Goal: Find specific page/section: Find specific page/section

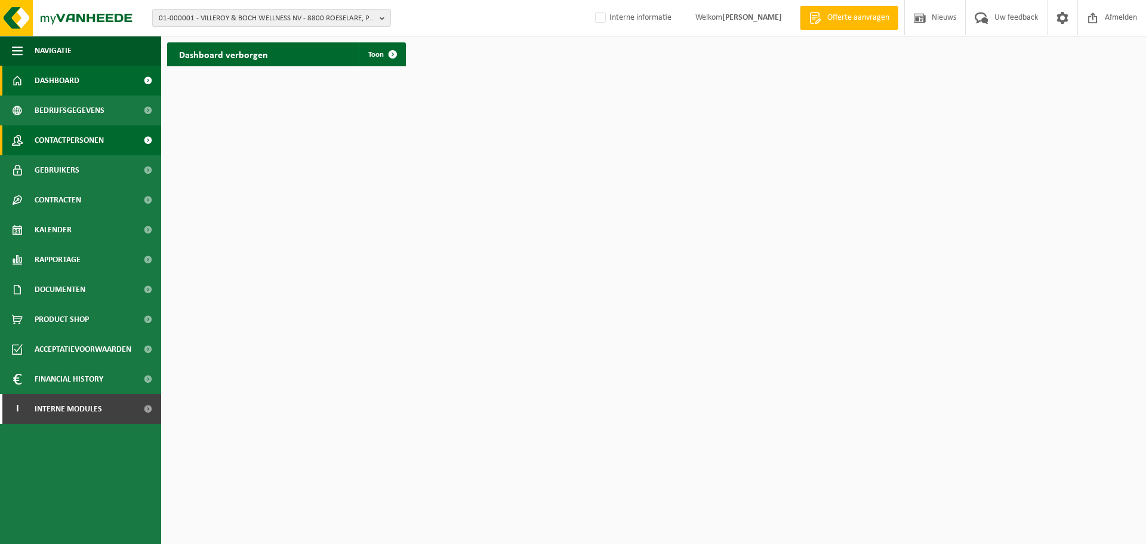
click at [101, 138] on span "Contactpersonen" at bounding box center [69, 140] width 69 height 30
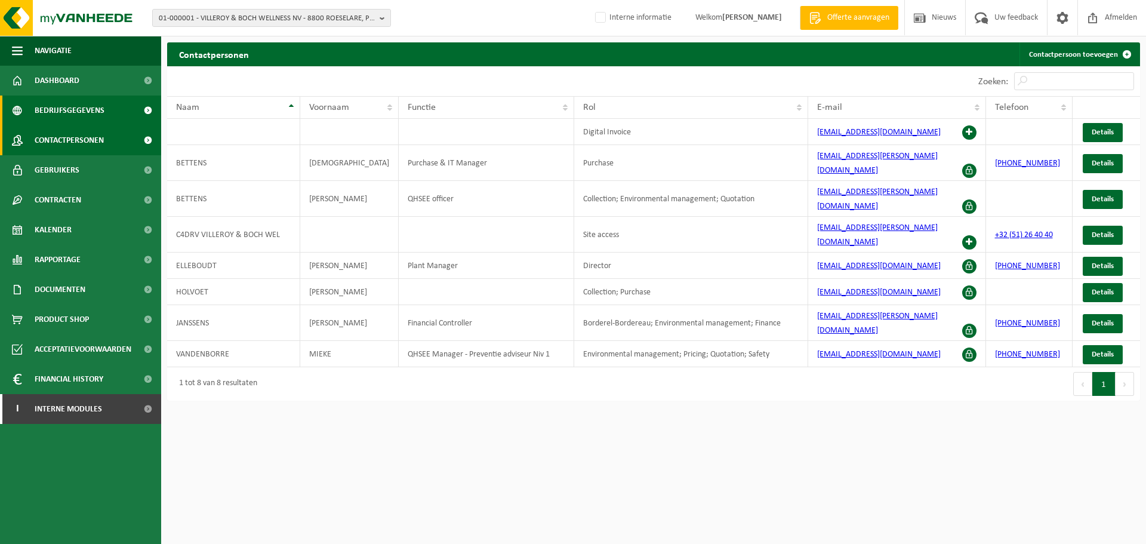
click at [98, 112] on span "Bedrijfsgegevens" at bounding box center [70, 110] width 70 height 30
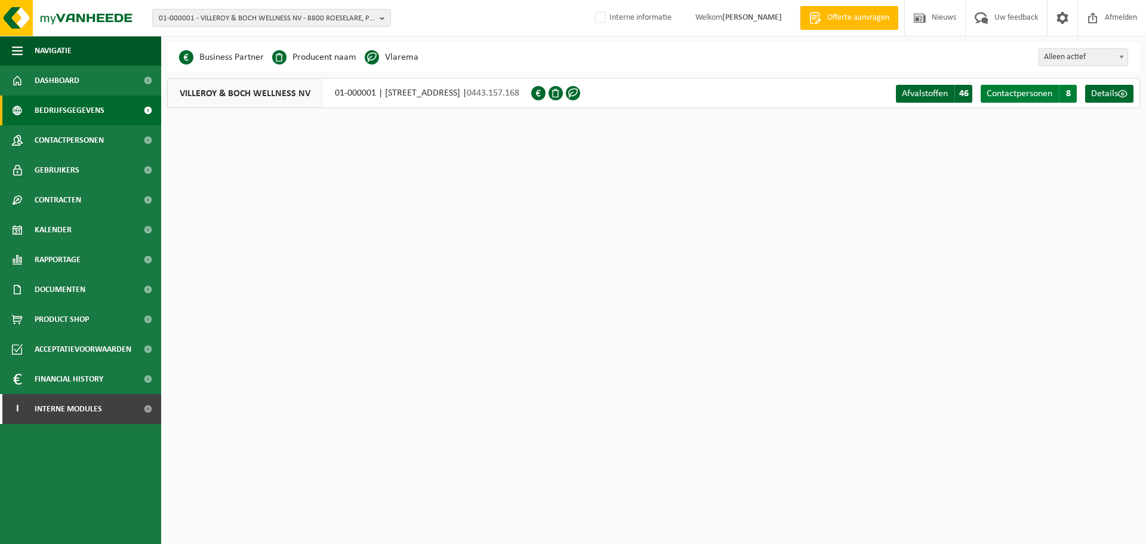
click at [1044, 94] on span "Contactpersonen" at bounding box center [1019, 94] width 66 height 10
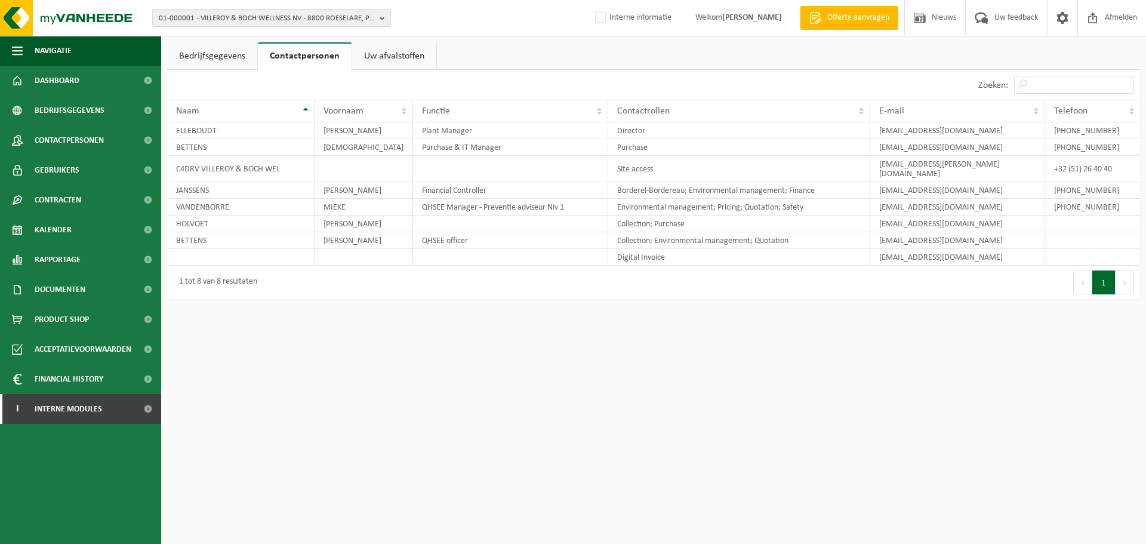
click at [902, 55] on ul "Bedrijfsgegevens Contactpersonen Uw afvalstoffen" at bounding box center [653, 55] width 973 height 27
click at [883, 63] on ul "Bedrijfsgegevens Contactpersonen Uw afvalstoffen" at bounding box center [653, 55] width 973 height 27
click at [875, 346] on html "01-000001 - VILLEROY & BOCH WELLNESS NV - 8800 ROESELARE, POPULIERSTRAAT 1 01-0…" at bounding box center [573, 272] width 1146 height 544
click at [89, 409] on span "Interne modules" at bounding box center [68, 409] width 67 height 30
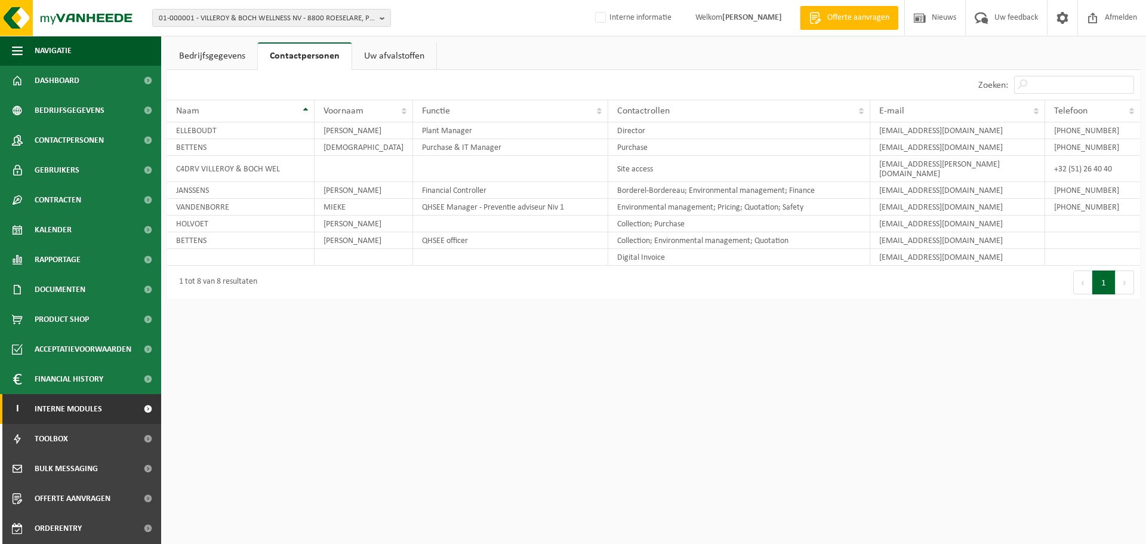
scroll to position [59, 0]
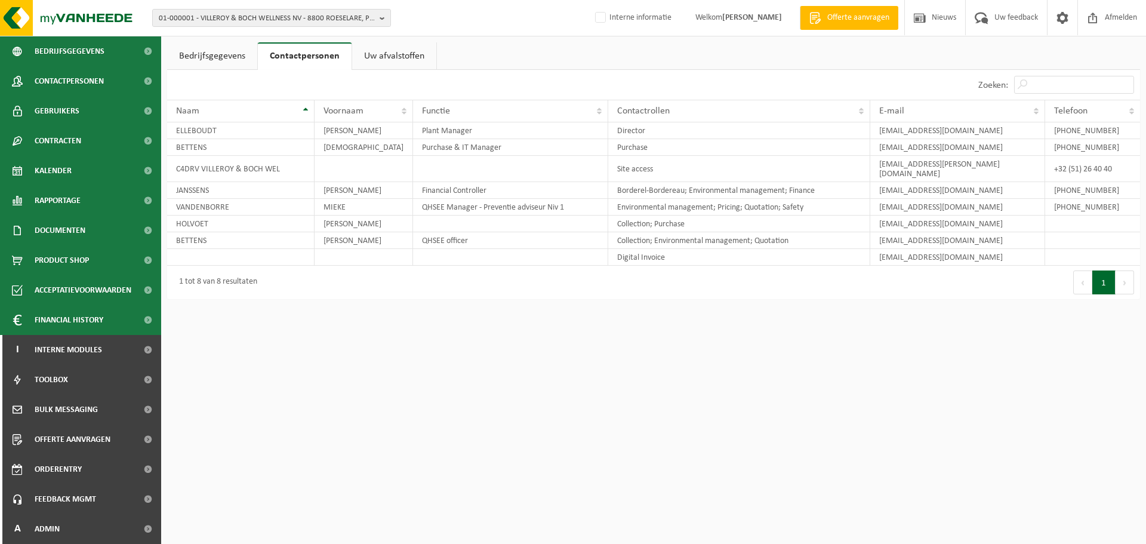
click at [467, 433] on html "01-000001 - VILLEROY & BOCH WELLNESS NV - 8800 ROESELARE, POPULIERSTRAAT 1 01-0…" at bounding box center [573, 272] width 1146 height 544
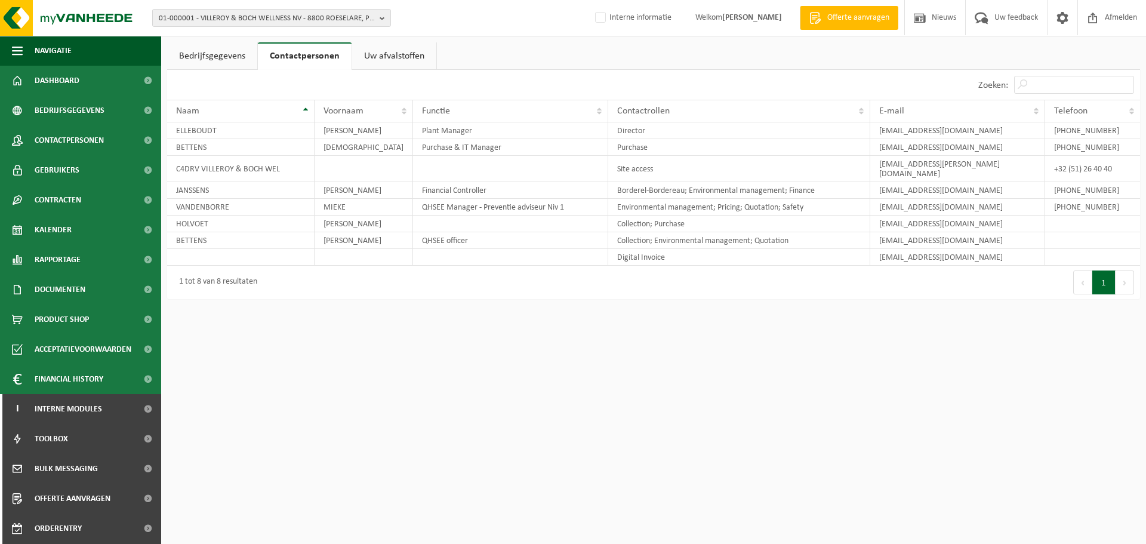
click at [627, 63] on ul "Bedrijfsgegevens Contactpersonen Uw afvalstoffen" at bounding box center [653, 55] width 973 height 27
click at [865, 61] on ul "Bedrijfsgegevens Contactpersonen Uw afvalstoffen" at bounding box center [653, 55] width 973 height 27
click at [96, 147] on span "Contactpersonen" at bounding box center [69, 140] width 69 height 30
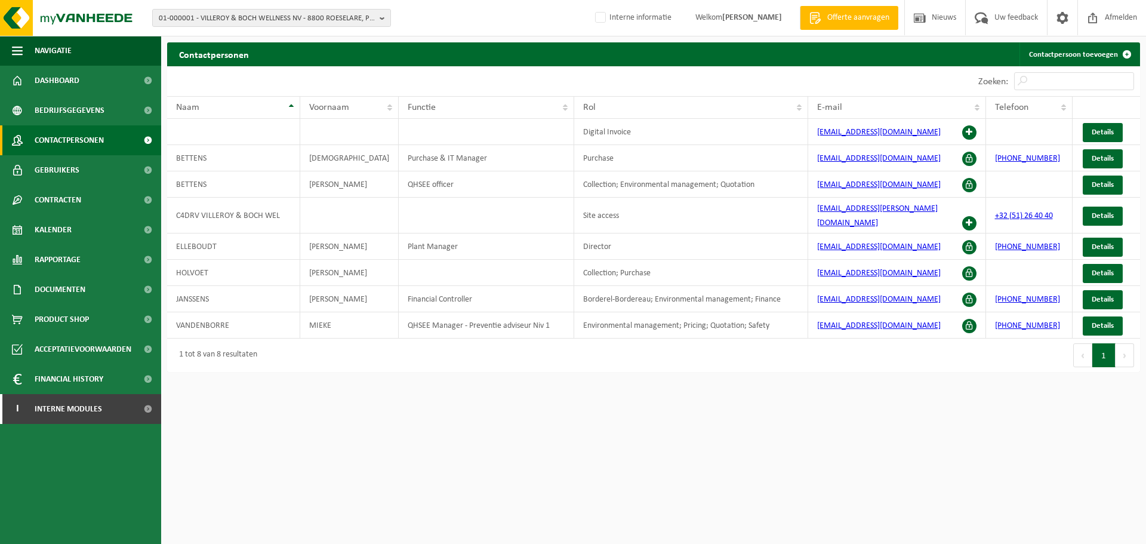
click at [1015, 380] on html "01-000001 - VILLEROY & BOCH WELLNESS NV - 8800 ROESELARE, POPULIERSTRAAT 1 01-0…" at bounding box center [573, 272] width 1146 height 544
click at [752, 485] on html "01-000001 - VILLEROY & BOCH WELLNESS NV - 8800 ROESELARE, POPULIERSTRAAT 1 01-0…" at bounding box center [573, 272] width 1146 height 544
click at [798, 453] on html "01-000001 - VILLEROY & BOCH WELLNESS NV - 8800 ROESELARE, POPULIERSTRAAT 1 01-0…" at bounding box center [573, 272] width 1146 height 544
click at [610, 64] on div "Contactpersonen Contactpersoon toevoegen" at bounding box center [653, 54] width 973 height 24
